Goal: Find specific page/section: Find specific page/section

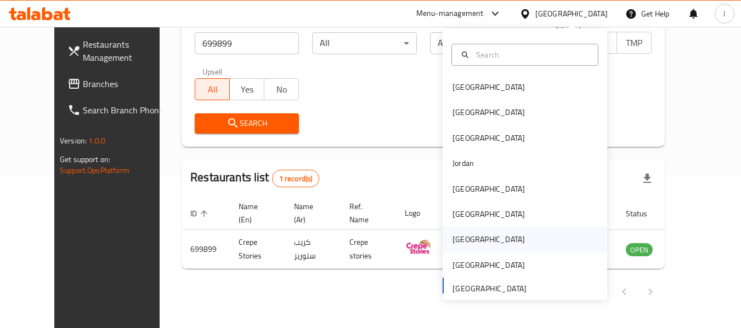
click at [484, 233] on div "[GEOGRAPHIC_DATA]" at bounding box center [525, 239] width 165 height 25
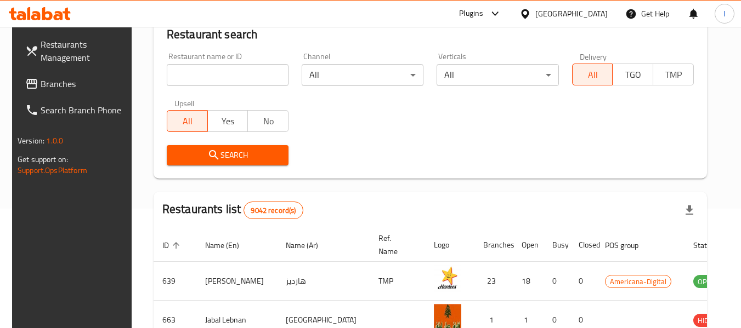
scroll to position [151, 0]
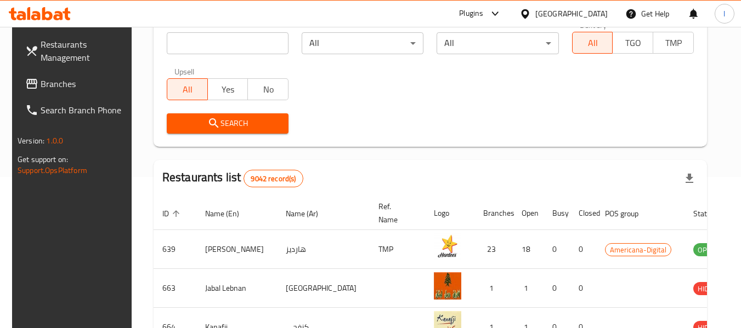
click at [114, 73] on link "Branches" at bounding box center [76, 84] width 120 height 26
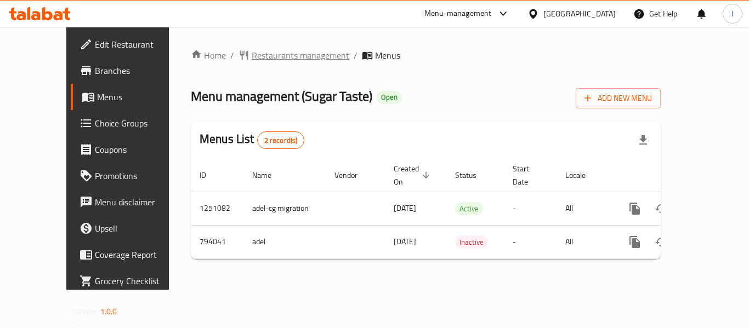
click at [252, 58] on span "Restaurants management" at bounding box center [301, 55] width 98 height 13
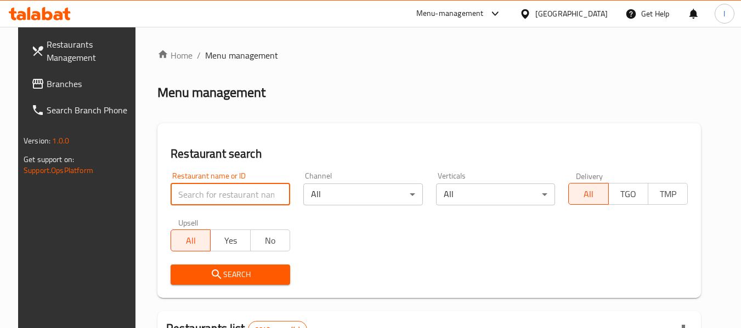
paste input "653388"
type input "653388"
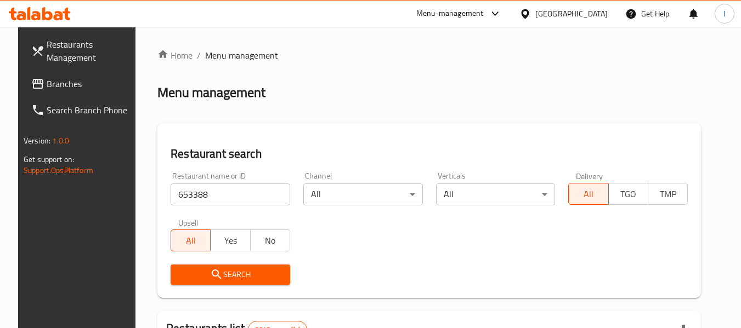
click at [222, 275] on span "Search" at bounding box center [230, 275] width 102 height 14
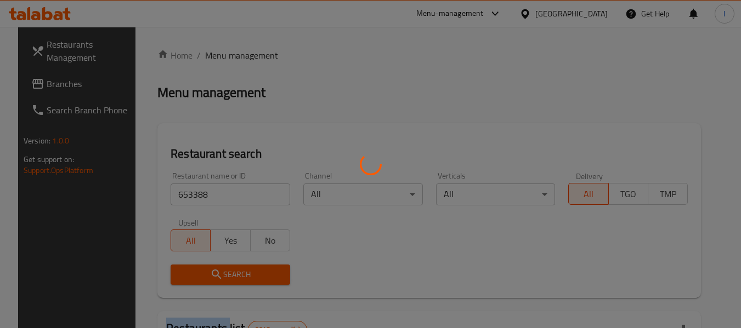
click at [222, 275] on div at bounding box center [370, 164] width 741 height 328
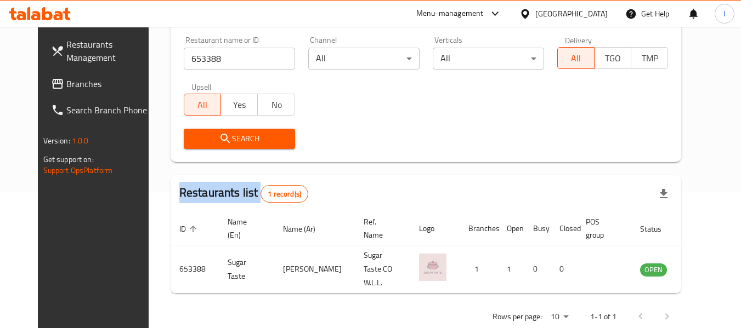
scroll to position [151, 0]
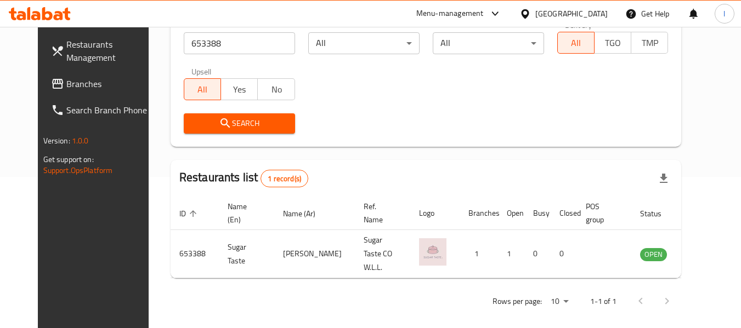
click at [370, 102] on div "Restaurant name or ID 653388 Restaurant name or ID Channel All ​ Verticals All …" at bounding box center [426, 77] width 498 height 126
click at [602, 12] on div "[GEOGRAPHIC_DATA]" at bounding box center [571, 14] width 72 height 12
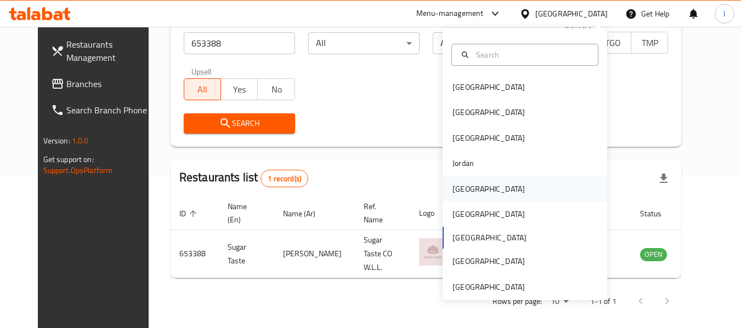
click at [458, 189] on div "[GEOGRAPHIC_DATA]" at bounding box center [488, 189] width 72 height 12
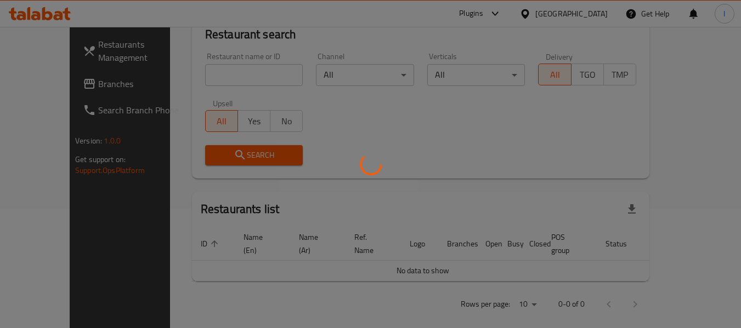
scroll to position [151, 0]
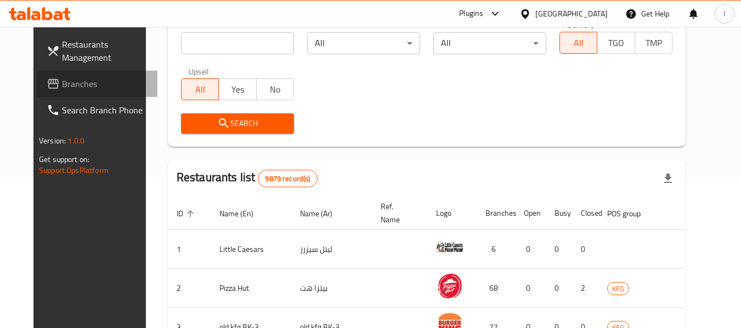
click at [79, 80] on span "Branches" at bounding box center [105, 83] width 87 height 13
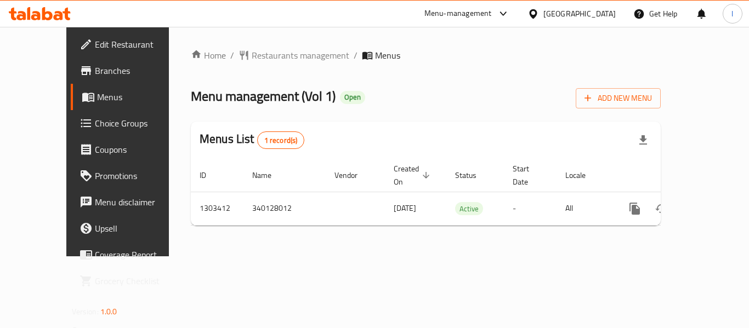
click at [259, 53] on span "Restaurants management" at bounding box center [301, 55] width 98 height 13
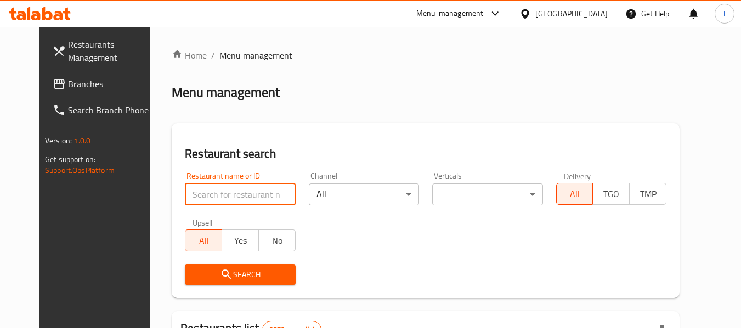
paste input "702823"
type input "702823"
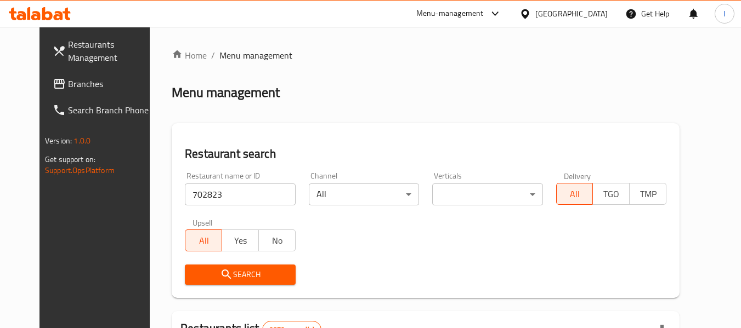
click at [222, 273] on icon "submit" at bounding box center [226, 274] width 9 height 9
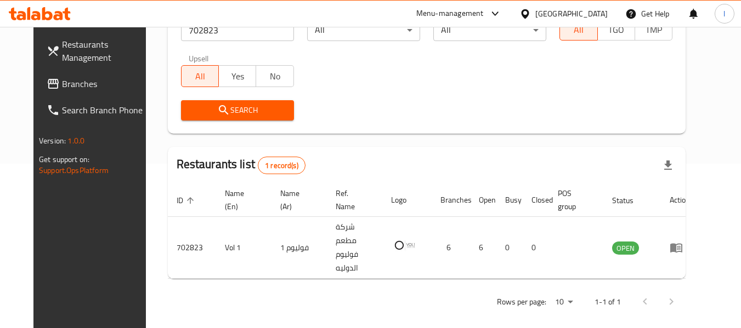
scroll to position [151, 0]
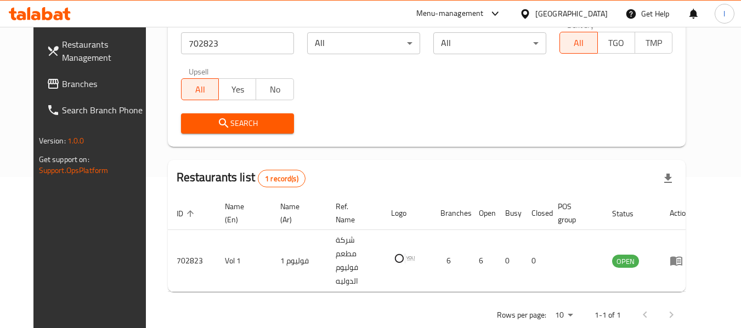
click at [535, 9] on div at bounding box center [527, 14] width 16 height 12
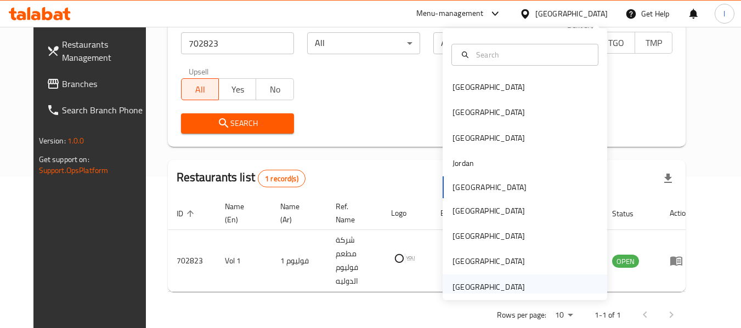
click at [503, 286] on div "[GEOGRAPHIC_DATA]" at bounding box center [488, 287] width 72 height 12
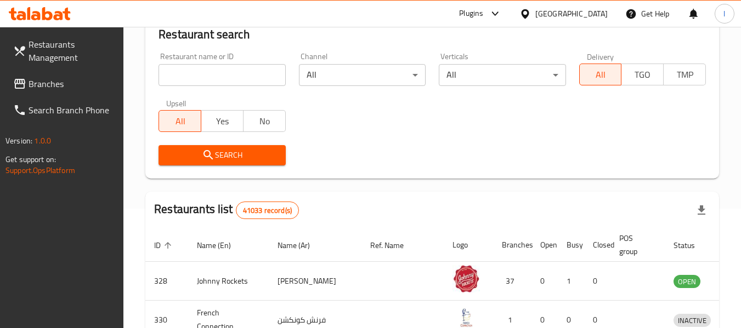
scroll to position [151, 0]
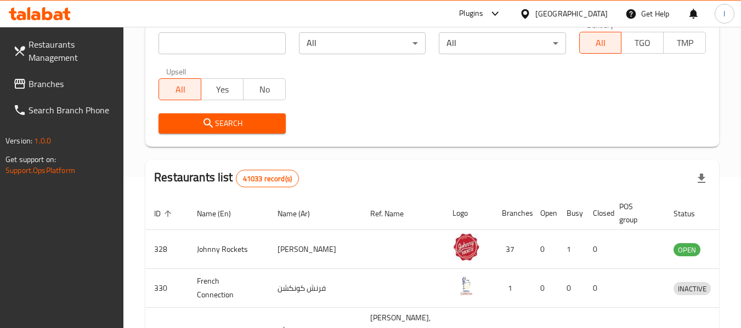
click at [70, 78] on span "Branches" at bounding box center [72, 83] width 87 height 13
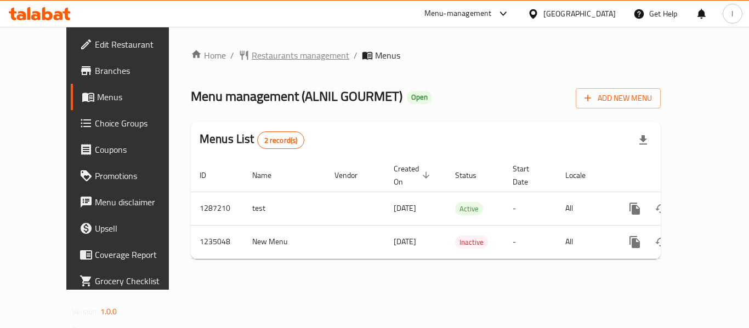
click at [252, 53] on span "Restaurants management" at bounding box center [301, 55] width 98 height 13
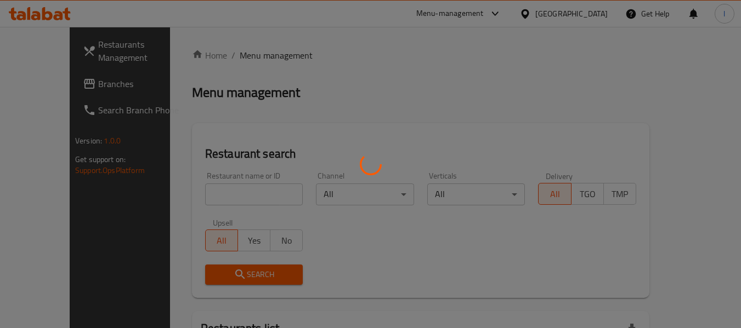
click at [237, 193] on div at bounding box center [370, 164] width 741 height 328
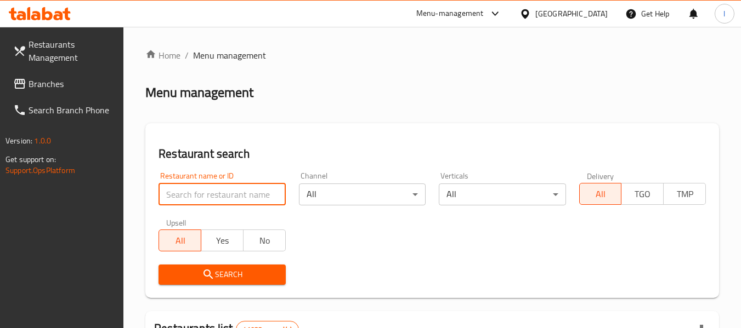
click at [237, 193] on input "search" at bounding box center [221, 195] width 127 height 22
paste input "678556"
type input "678556"
click button "Search" at bounding box center [221, 275] width 127 height 20
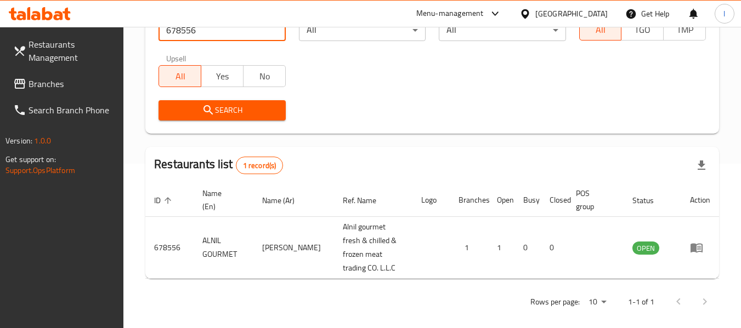
scroll to position [174, 0]
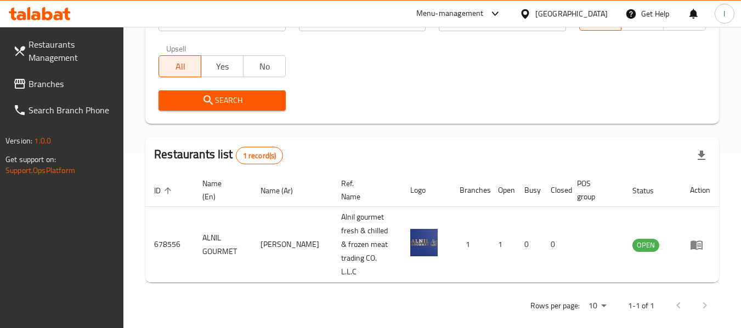
click at [557, 16] on div "[GEOGRAPHIC_DATA]" at bounding box center [571, 14] width 72 height 12
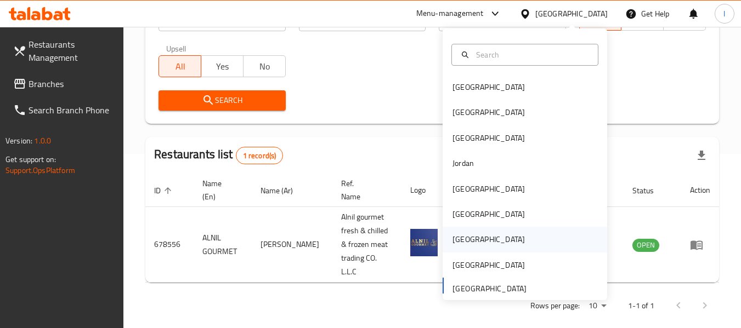
click at [478, 241] on div "[GEOGRAPHIC_DATA]" at bounding box center [525, 239] width 165 height 25
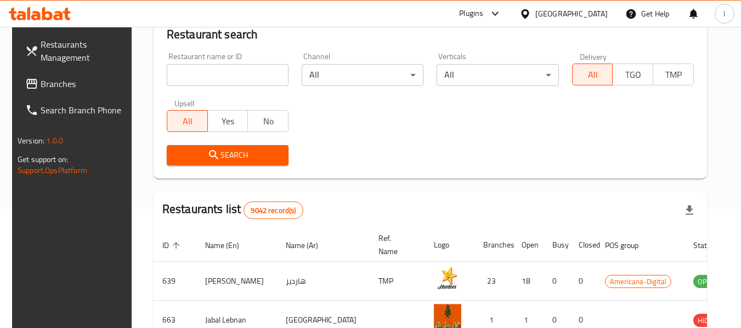
scroll to position [174, 0]
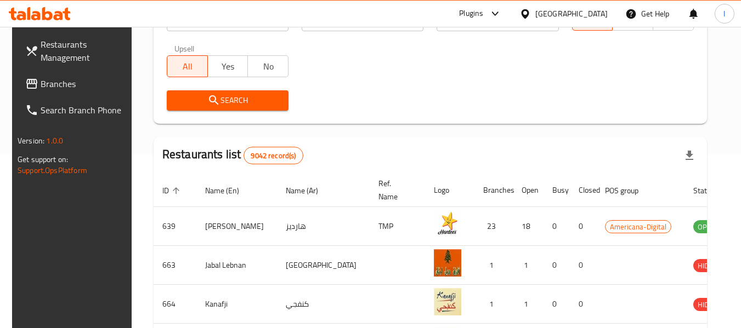
click at [69, 71] on link "Branches" at bounding box center [76, 84] width 120 height 26
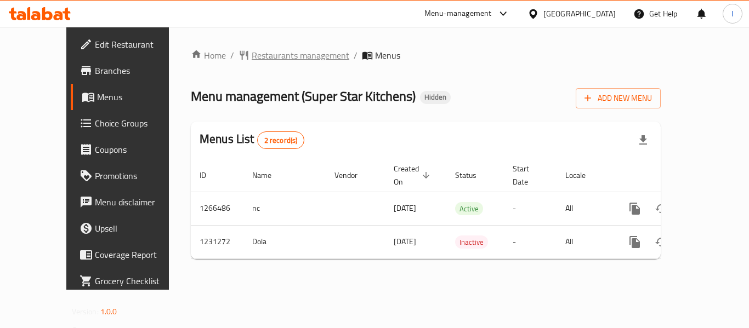
click at [272, 57] on span "Restaurants management" at bounding box center [301, 55] width 98 height 13
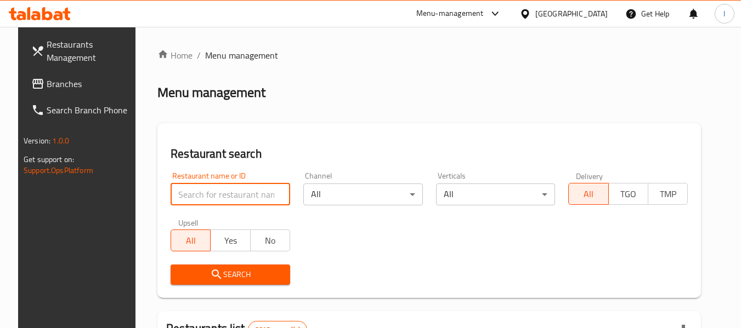
click at [206, 194] on input "search" at bounding box center [231, 195] width 120 height 22
paste input "676808"
type input "676808"
click button "Search" at bounding box center [231, 275] width 120 height 20
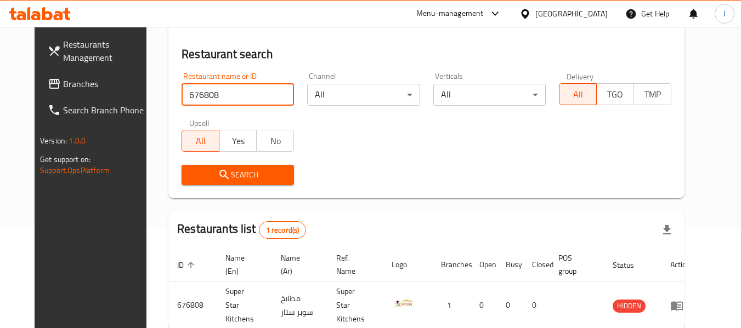
scroll to position [147, 0]
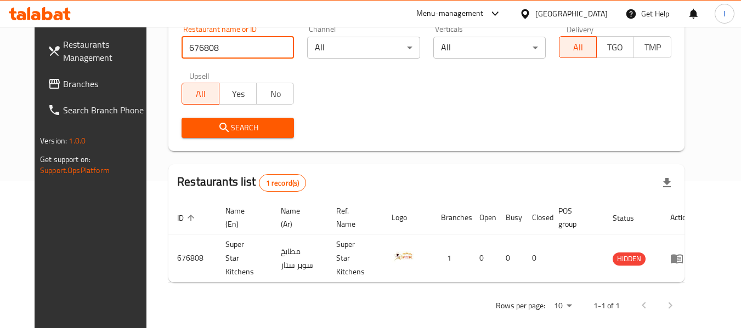
click at [609, 12] on div "[GEOGRAPHIC_DATA]" at bounding box center [564, 14] width 106 height 26
click at [592, 8] on div "[GEOGRAPHIC_DATA]" at bounding box center [571, 14] width 72 height 12
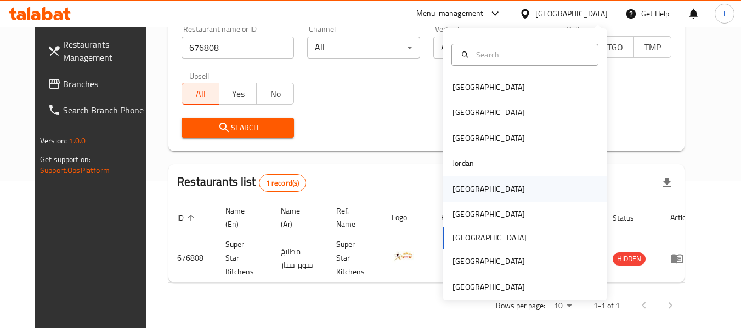
click at [478, 188] on div "[GEOGRAPHIC_DATA]" at bounding box center [525, 189] width 165 height 25
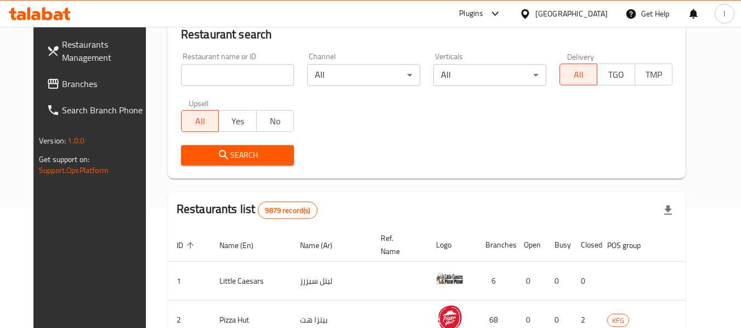
scroll to position [147, 0]
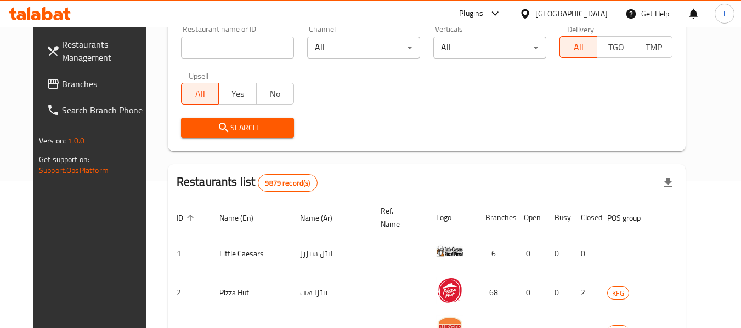
click at [62, 79] on span "Branches" at bounding box center [105, 83] width 87 height 13
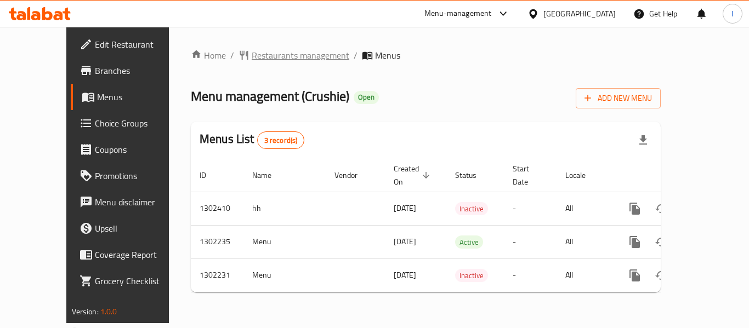
click at [253, 49] on span "Restaurants management" at bounding box center [301, 55] width 98 height 13
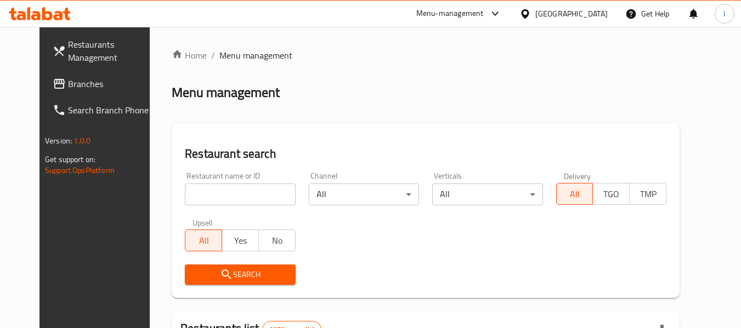
click at [226, 194] on input "search" at bounding box center [240, 195] width 110 height 22
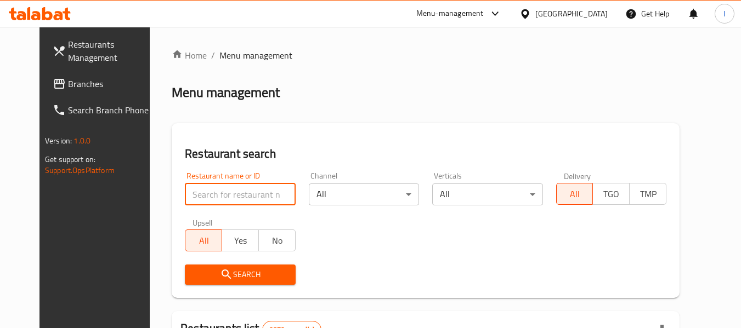
paste input "702331"
type input "702331"
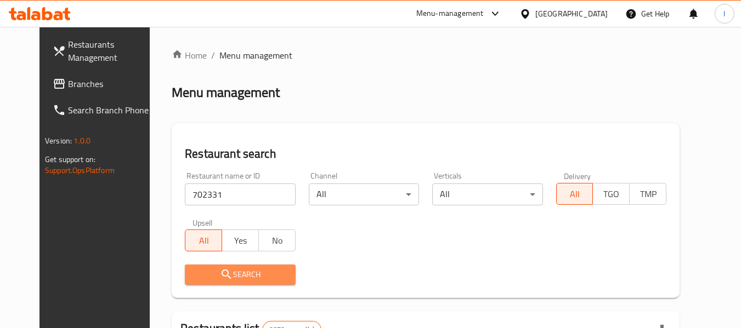
click at [252, 269] on span "Search" at bounding box center [240, 275] width 93 height 14
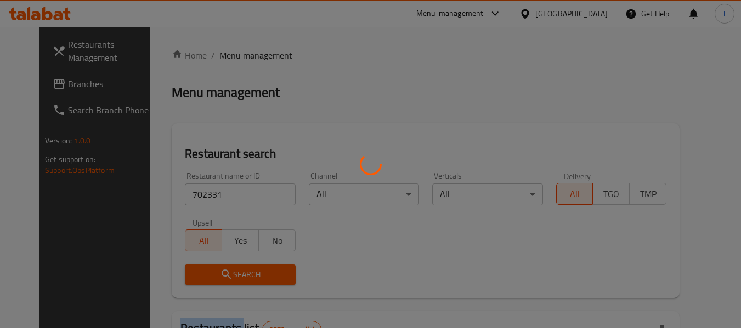
click at [252, 269] on div at bounding box center [370, 164] width 741 height 328
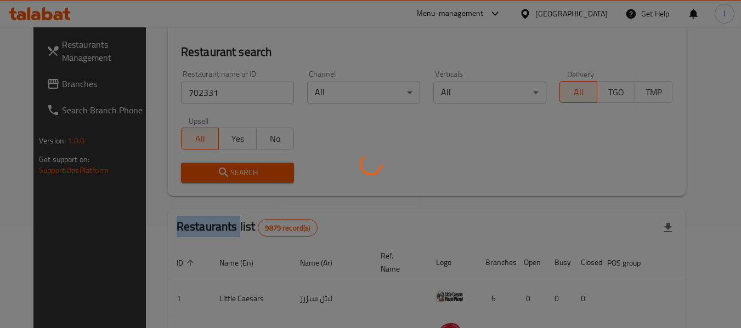
scroll to position [110, 0]
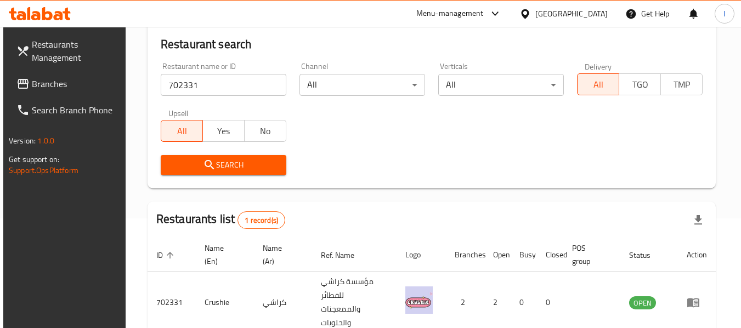
click at [354, 155] on div at bounding box center [370, 164] width 741 height 328
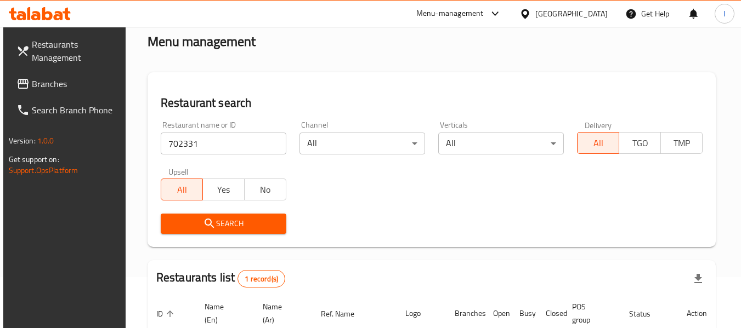
scroll to position [161, 0]
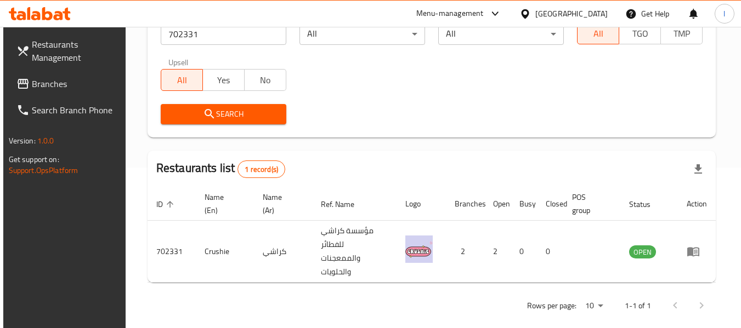
click at [586, 15] on div "[GEOGRAPHIC_DATA]" at bounding box center [571, 14] width 72 height 12
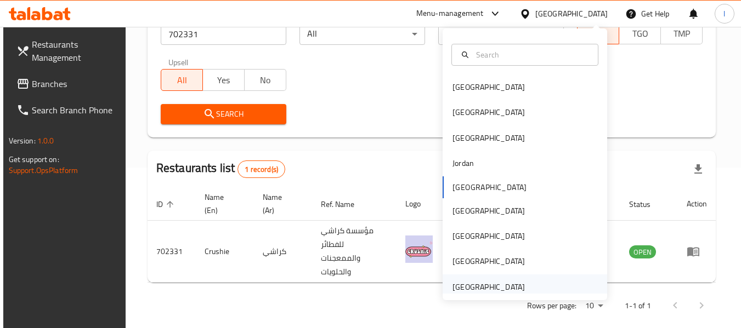
click at [506, 282] on div "United Arab Emirates" at bounding box center [488, 287] width 72 height 12
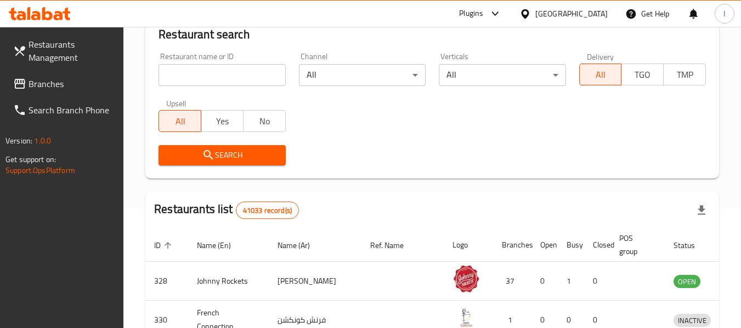
scroll to position [161, 0]
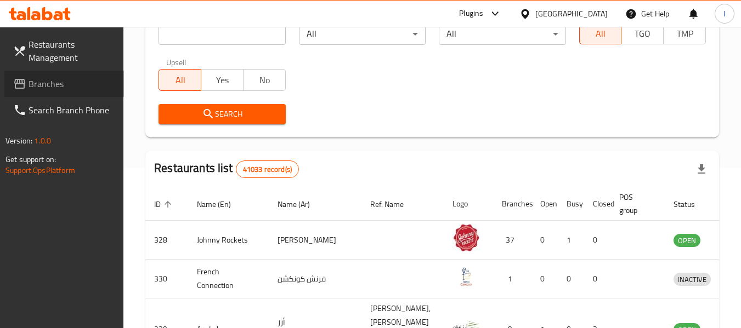
click at [73, 75] on link "Branches" at bounding box center [64, 84] width 120 height 26
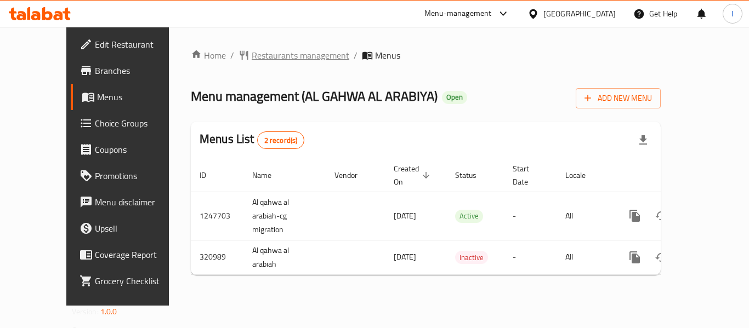
click at [269, 52] on span "Restaurants management" at bounding box center [301, 55] width 98 height 13
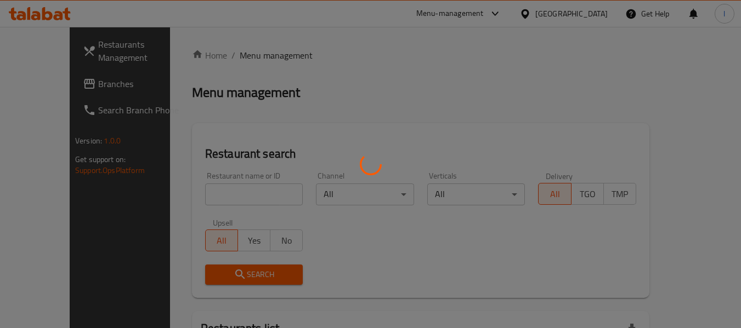
click at [212, 195] on div at bounding box center [370, 164] width 741 height 328
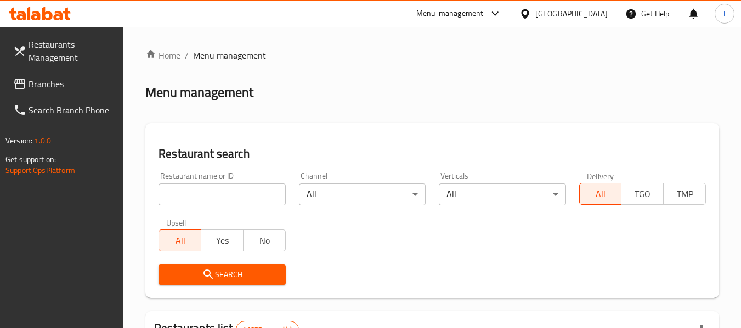
click at [212, 195] on input "search" at bounding box center [221, 195] width 127 height 22
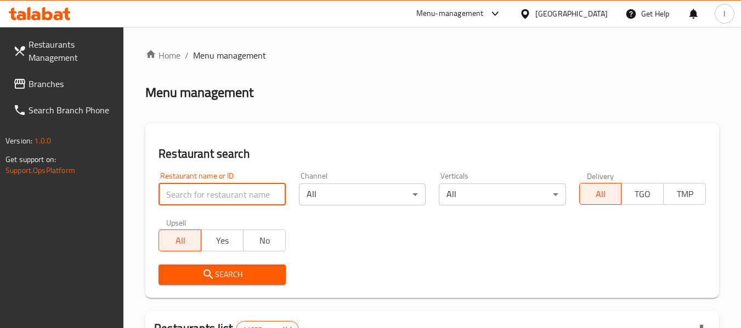
paste input "629431"
type input "629431"
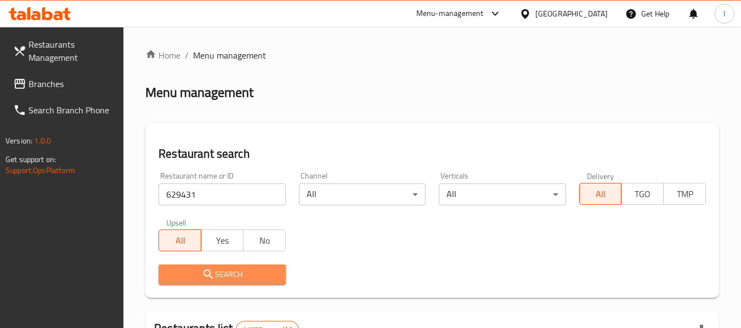
click at [244, 274] on span "Search" at bounding box center [221, 275] width 109 height 14
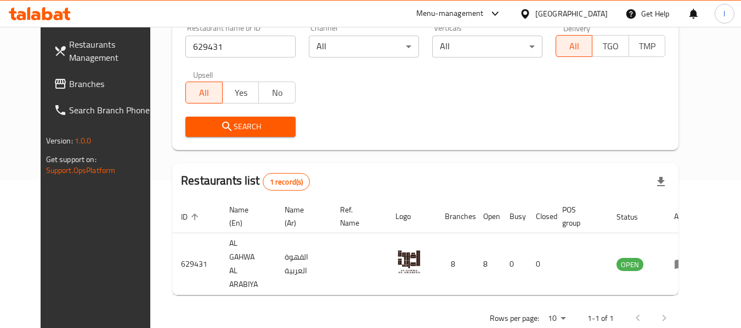
scroll to position [151, 0]
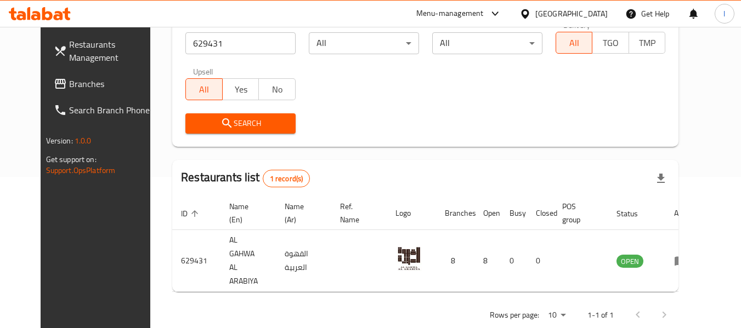
click at [557, 6] on div "United Arab Emirates" at bounding box center [564, 14] width 106 height 26
click at [581, 9] on div "United Arab Emirates" at bounding box center [571, 14] width 72 height 12
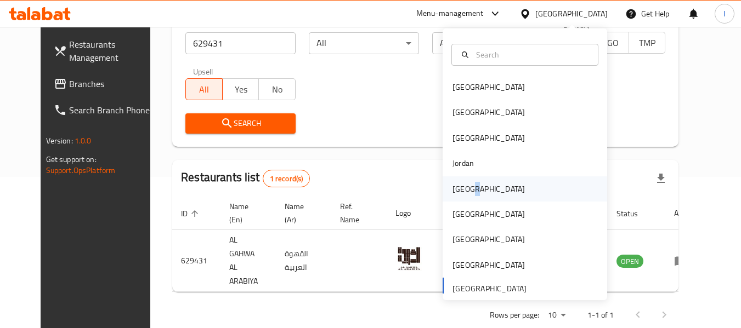
click at [467, 188] on div "[GEOGRAPHIC_DATA]" at bounding box center [488, 189] width 72 height 12
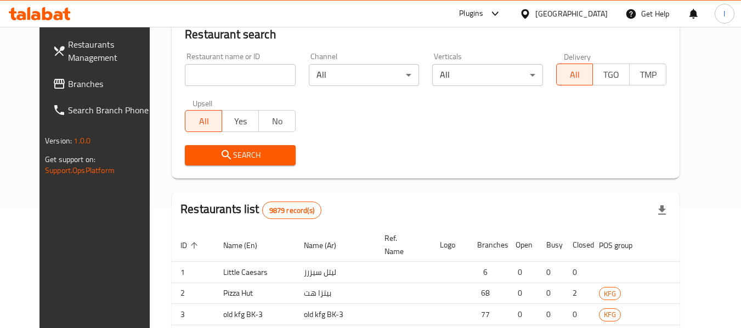
scroll to position [151, 0]
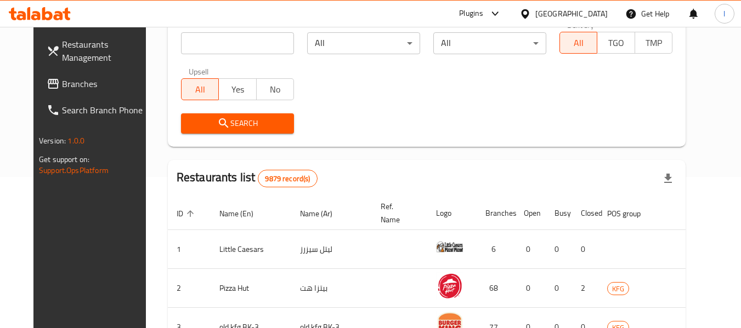
click at [69, 88] on span "Branches" at bounding box center [105, 83] width 87 height 13
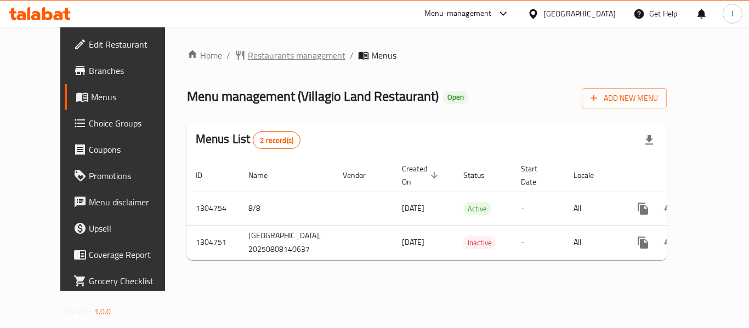
click at [271, 59] on span "Restaurants management" at bounding box center [297, 55] width 98 height 13
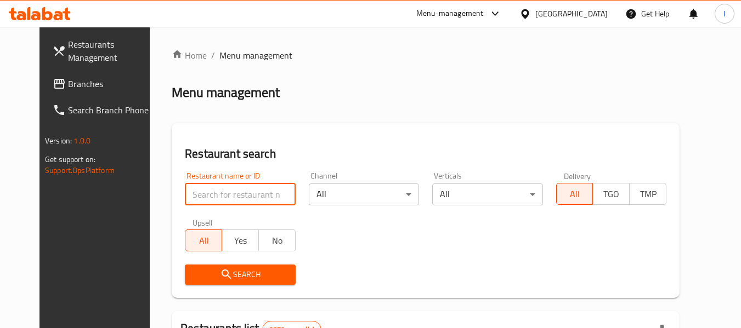
click at [218, 194] on input "search" at bounding box center [240, 195] width 110 height 22
paste input "703403"
type input "703403"
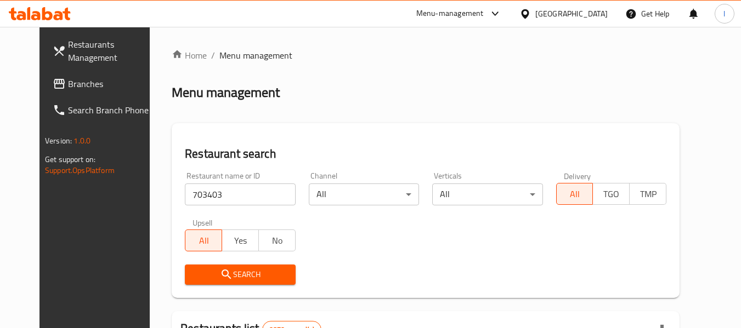
click at [225, 279] on span "Search" at bounding box center [240, 275] width 93 height 14
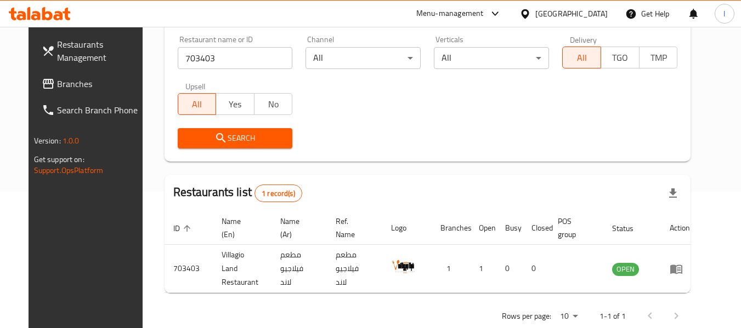
scroll to position [151, 0]
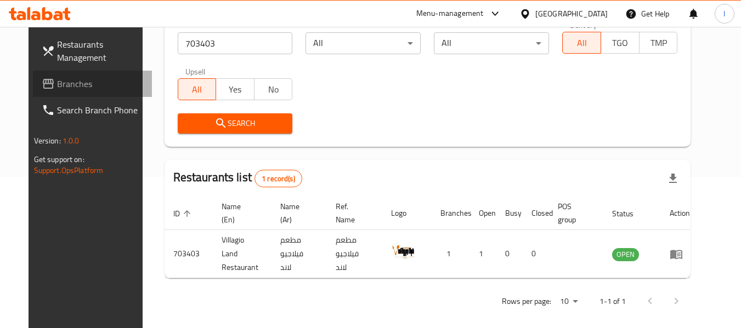
click at [80, 80] on span "Branches" at bounding box center [100, 83] width 87 height 13
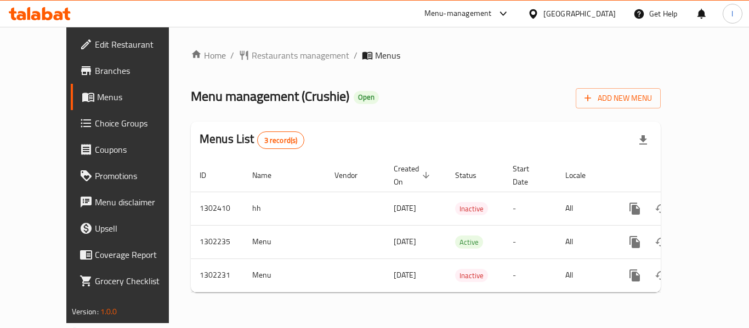
click at [258, 53] on span "Restaurants management" at bounding box center [301, 55] width 98 height 13
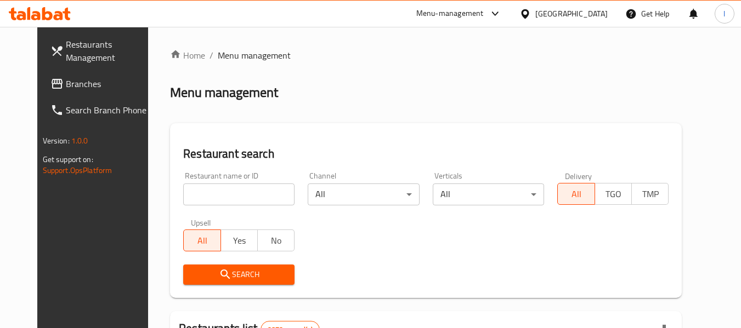
click at [218, 195] on input "search" at bounding box center [238, 195] width 111 height 22
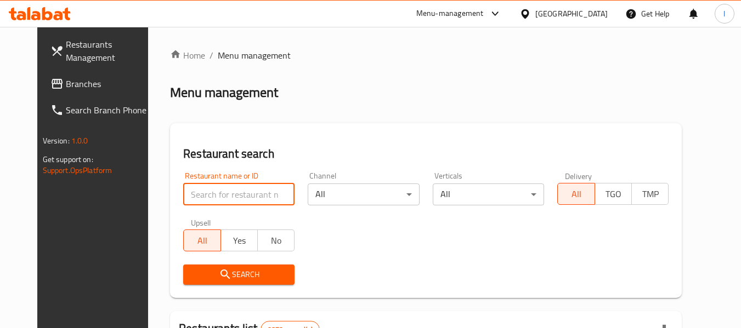
paste input "702331"
type input "702331"
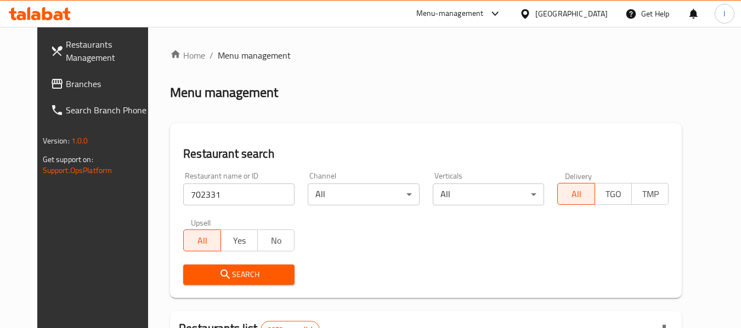
click at [204, 268] on span "Search" at bounding box center [239, 275] width 94 height 14
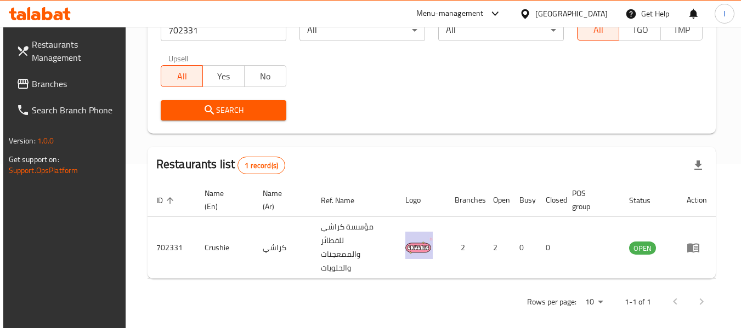
scroll to position [161, 0]
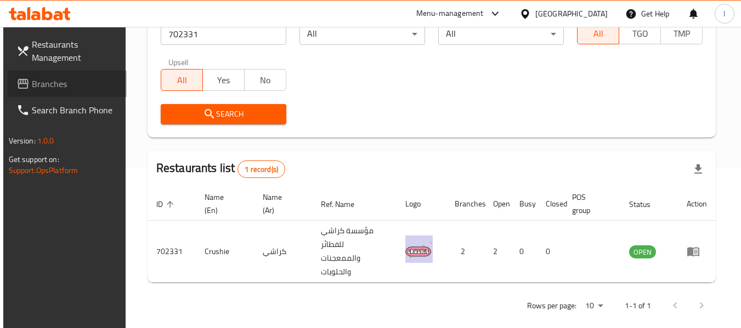
click at [90, 87] on span "Branches" at bounding box center [75, 83] width 87 height 13
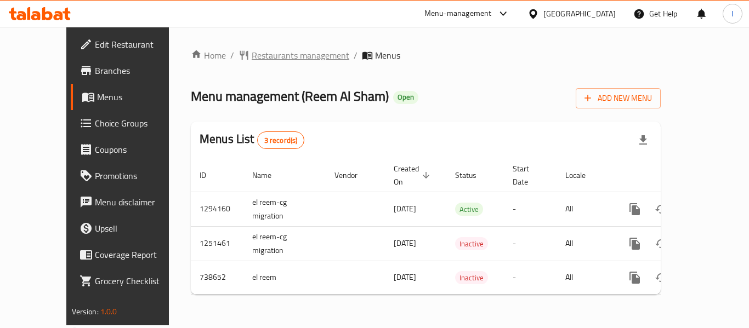
click at [266, 53] on span "Restaurants management" at bounding box center [301, 55] width 98 height 13
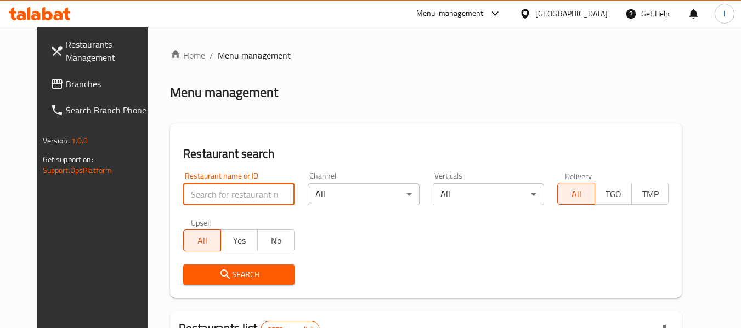
click at [232, 193] on input "search" at bounding box center [238, 195] width 111 height 22
paste input "647644"
type input "647644"
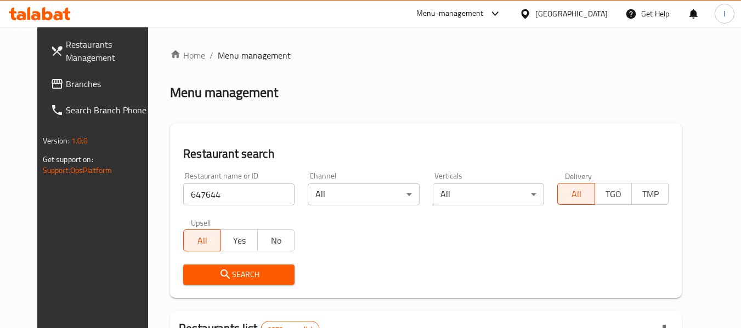
click at [243, 271] on span "Search" at bounding box center [239, 275] width 94 height 14
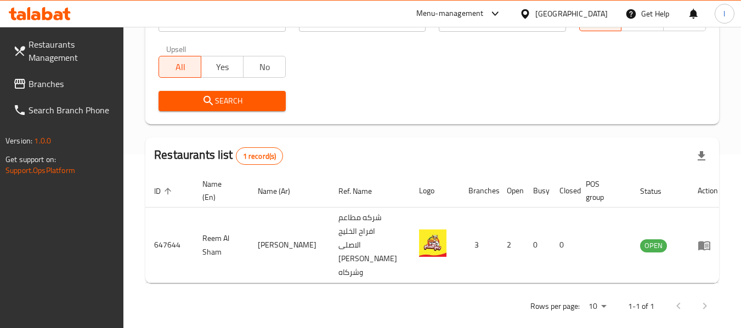
scroll to position [174, 0]
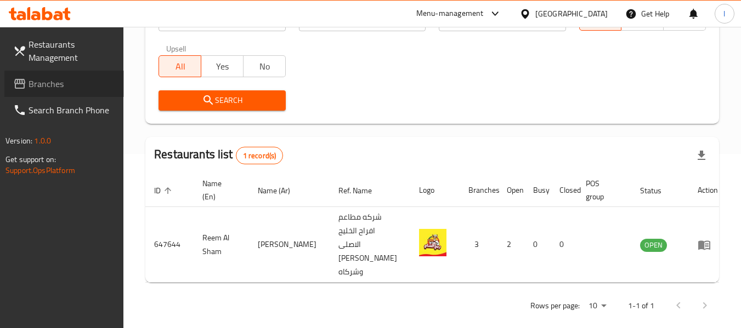
click at [70, 80] on span "Branches" at bounding box center [72, 83] width 87 height 13
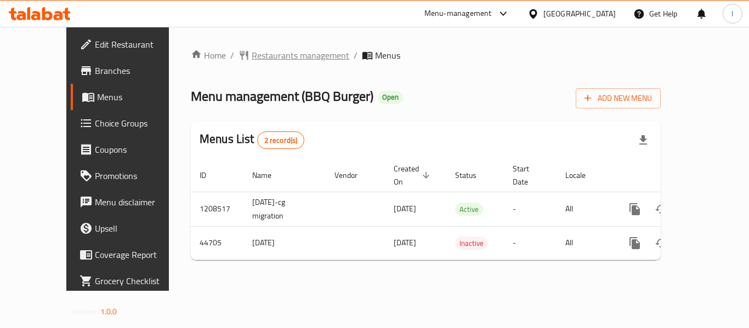
click at [252, 52] on span "Restaurants management" at bounding box center [301, 55] width 98 height 13
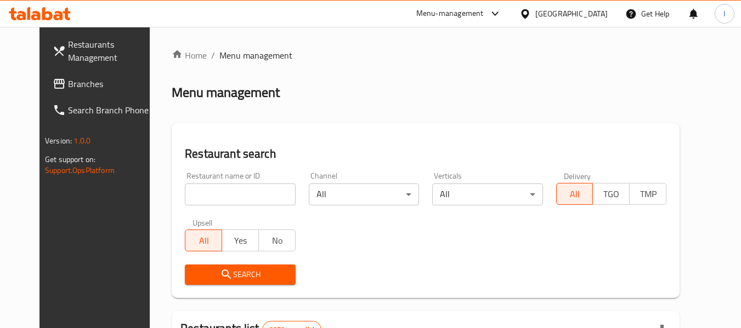
click at [214, 199] on input "search" at bounding box center [240, 195] width 110 height 22
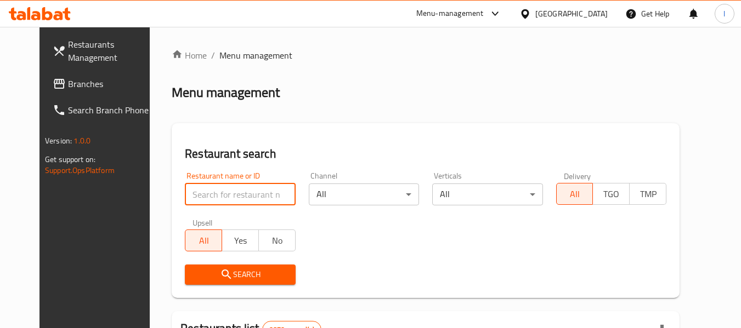
paste input "22952"
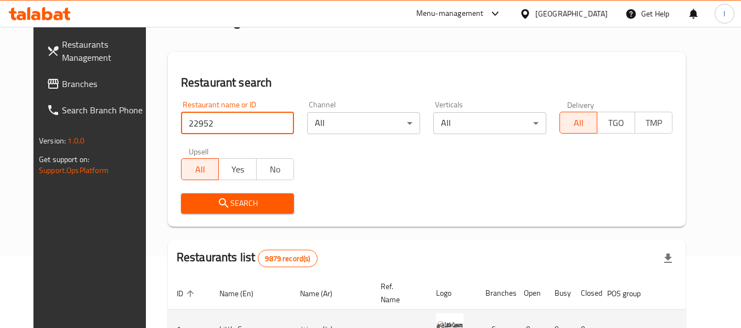
scroll to position [219, 0]
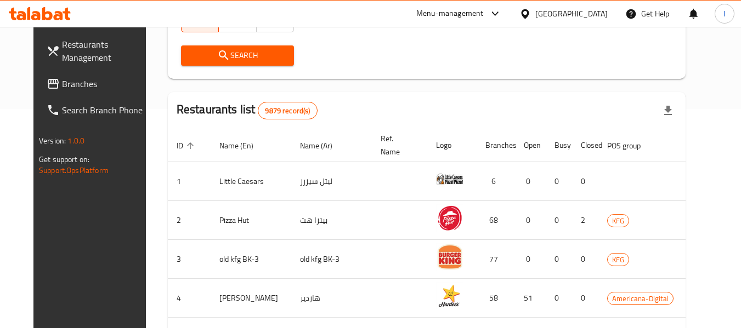
type input "22952"
click at [252, 56] on span "Search" at bounding box center [237, 56] width 95 height 14
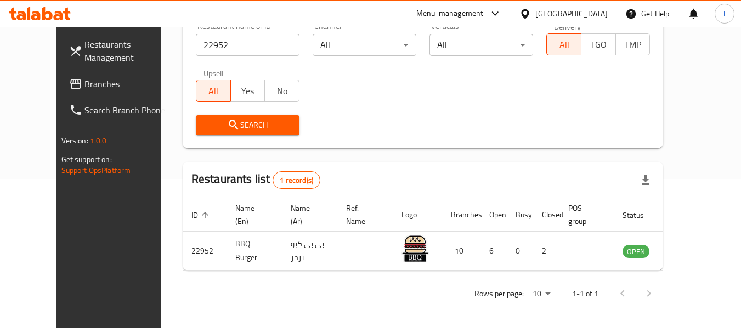
scroll to position [151, 0]
